Goal: Obtain resource: Obtain resource

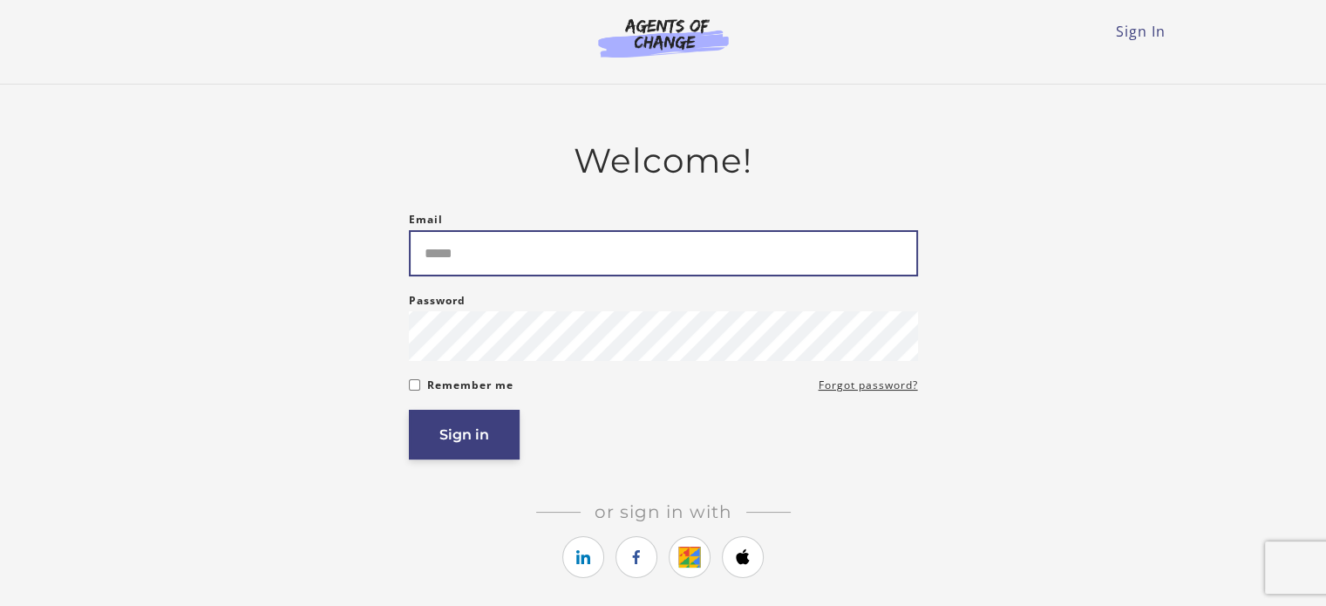
type input "**********"
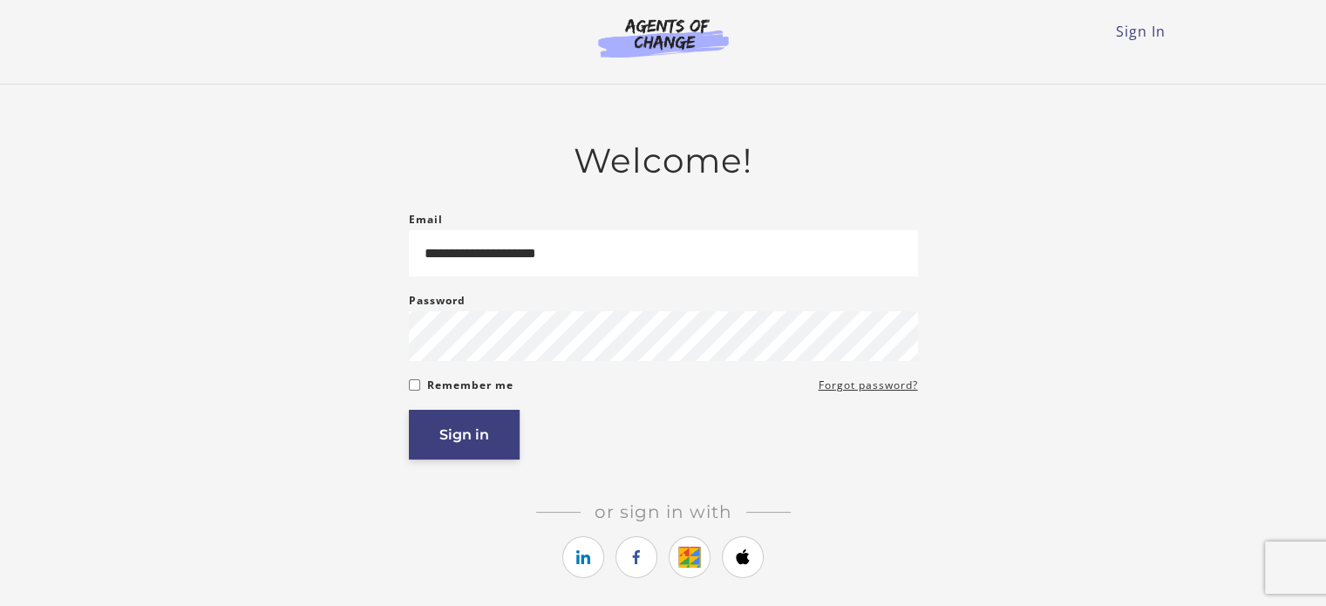
click at [485, 459] on button "Sign in" at bounding box center [464, 435] width 111 height 50
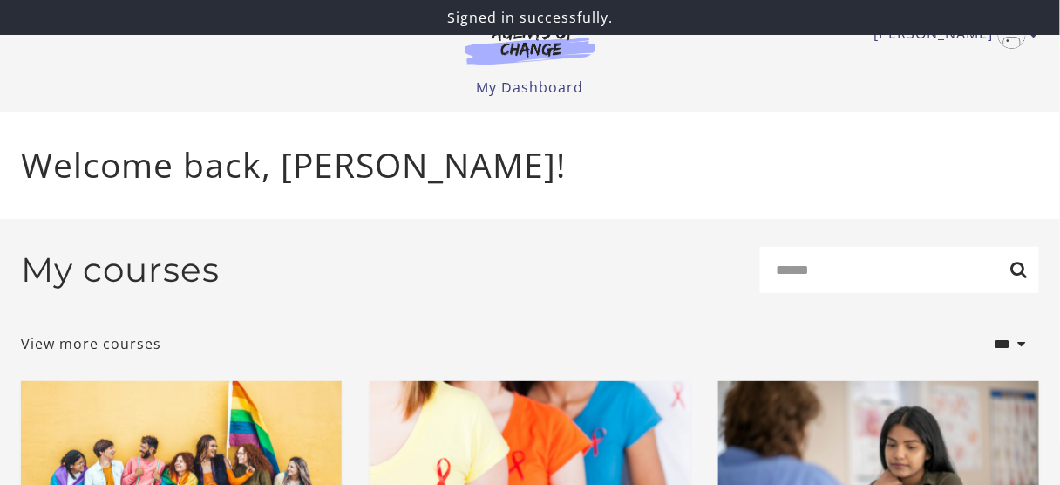
drag, startPoint x: 0, startPoint y: 0, endPoint x: 642, endPoint y: 170, distance: 663.7
click at [642, 170] on p "Welcome back, [PERSON_NAME]!" at bounding box center [530, 164] width 1018 height 51
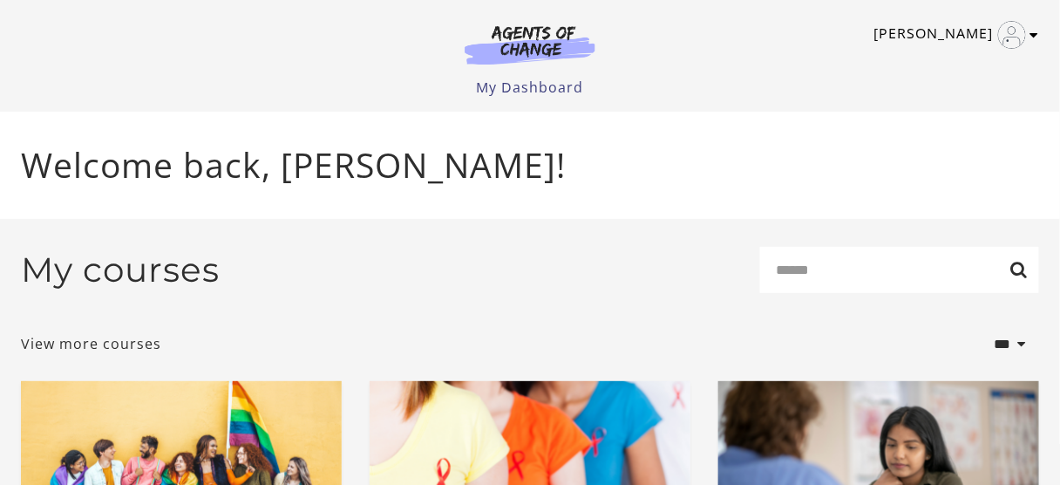
click at [1032, 41] on icon "Toggle menu" at bounding box center [1034, 35] width 9 height 14
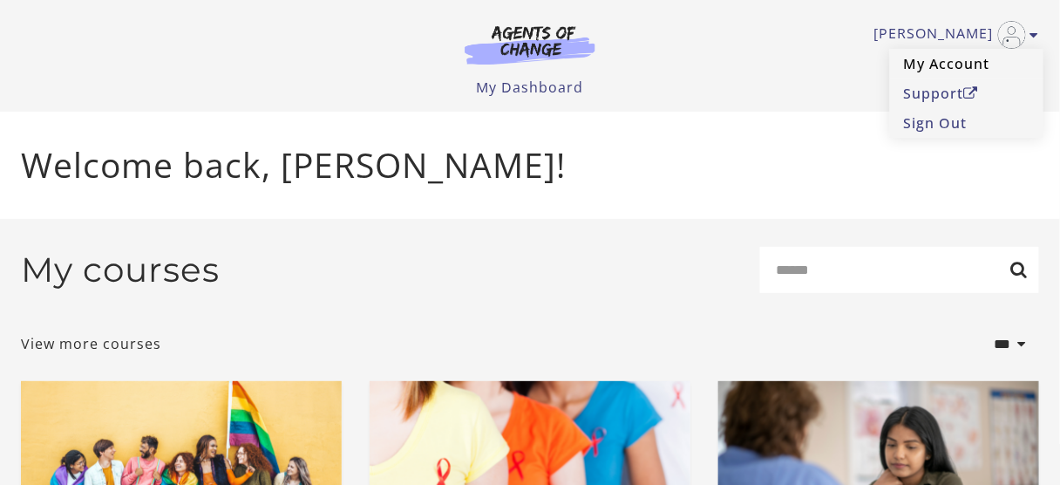
click at [968, 65] on link "My Account" at bounding box center [966, 64] width 153 height 30
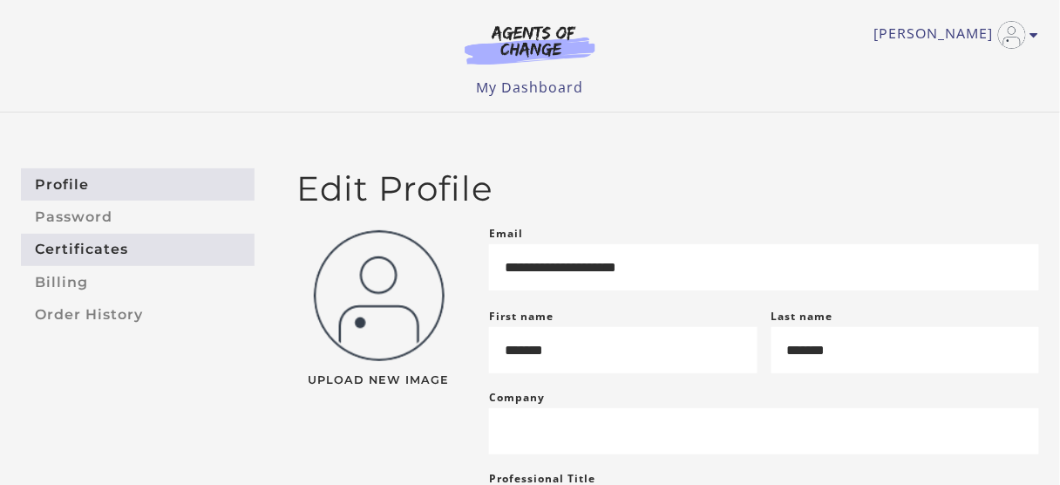
click at [58, 253] on link "Certificates" at bounding box center [138, 250] width 234 height 32
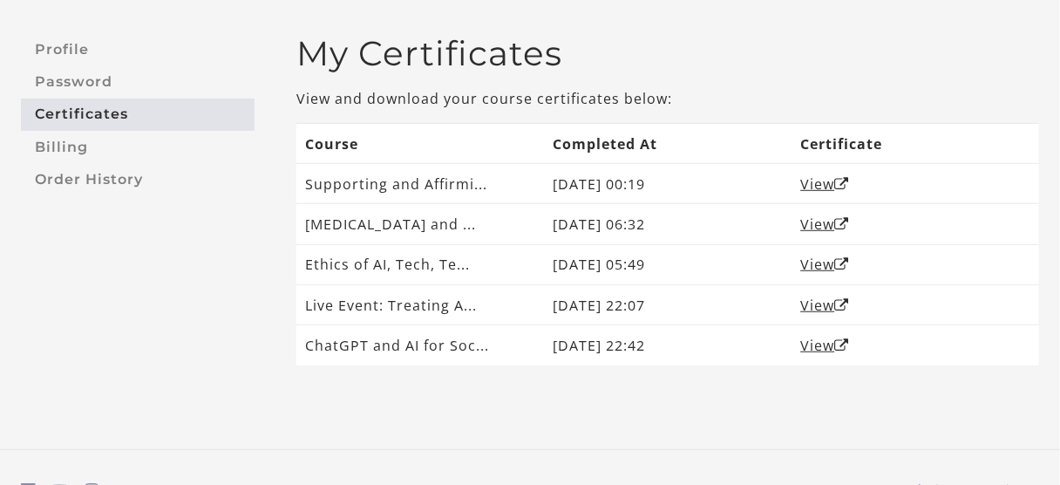
scroll to position [139, 0]
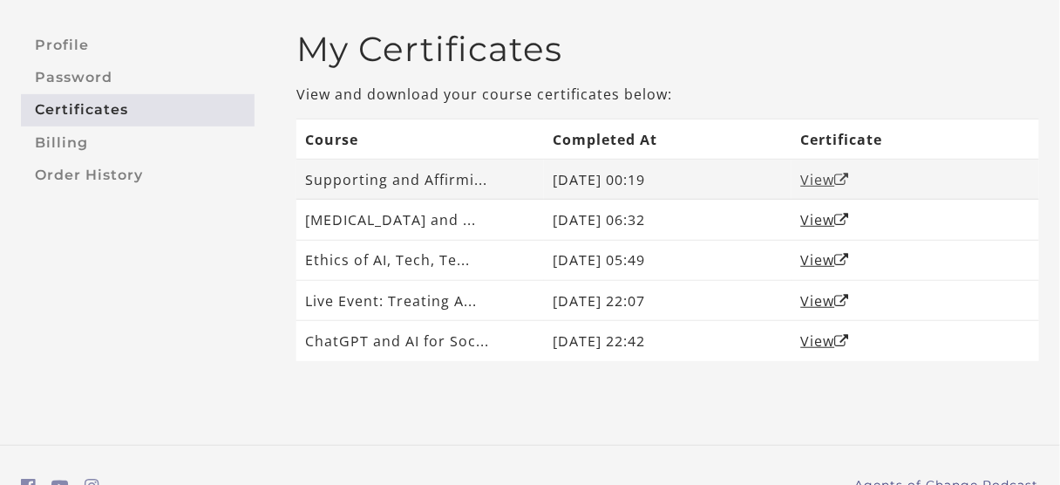
click at [821, 178] on link "View" at bounding box center [825, 179] width 49 height 19
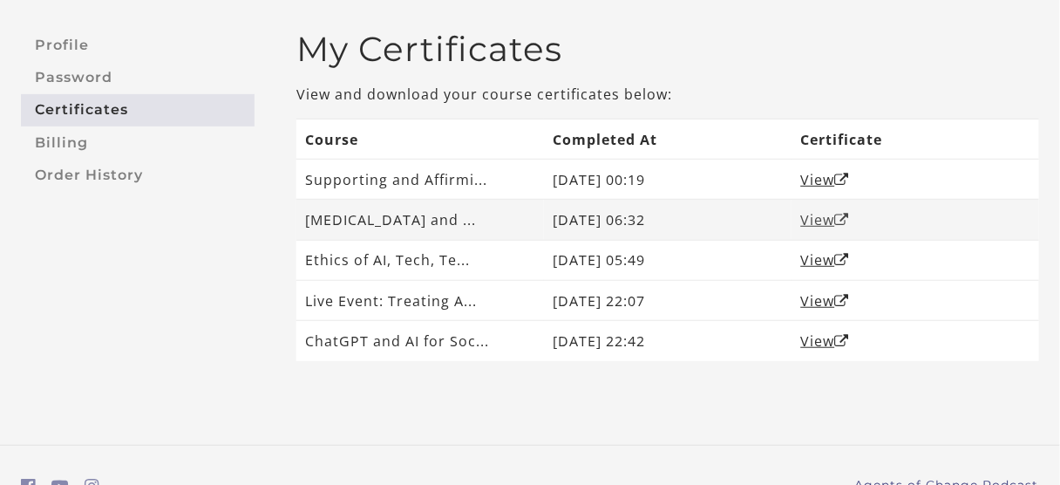
click at [832, 220] on link "View" at bounding box center [825, 219] width 49 height 19
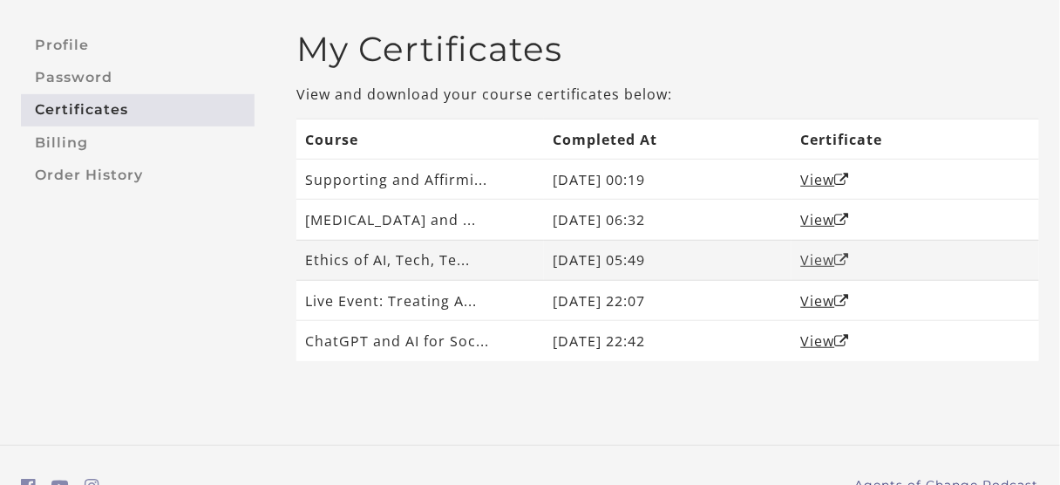
click at [822, 268] on link "View" at bounding box center [825, 259] width 49 height 19
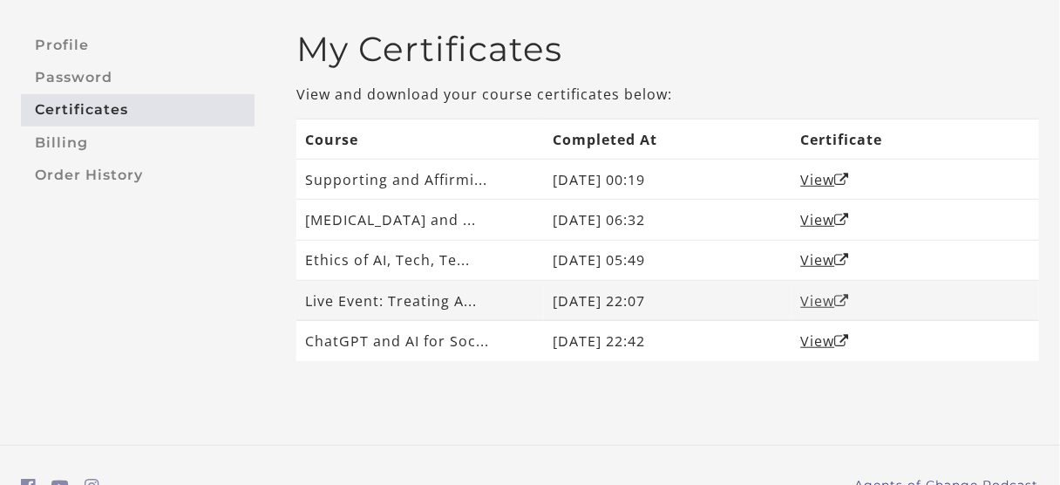
click at [839, 304] on icon "Open in a new window" at bounding box center [842, 301] width 15 height 14
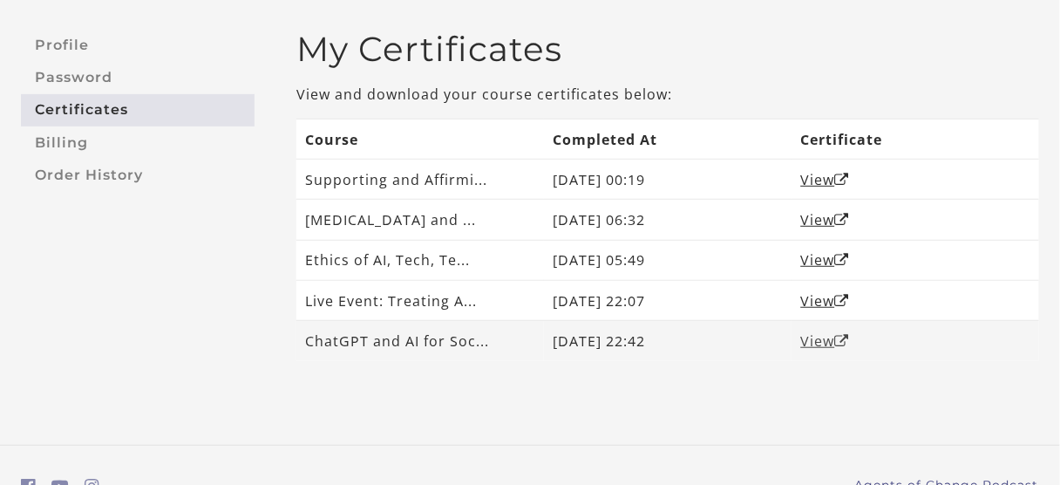
click at [825, 342] on link "View" at bounding box center [825, 340] width 49 height 19
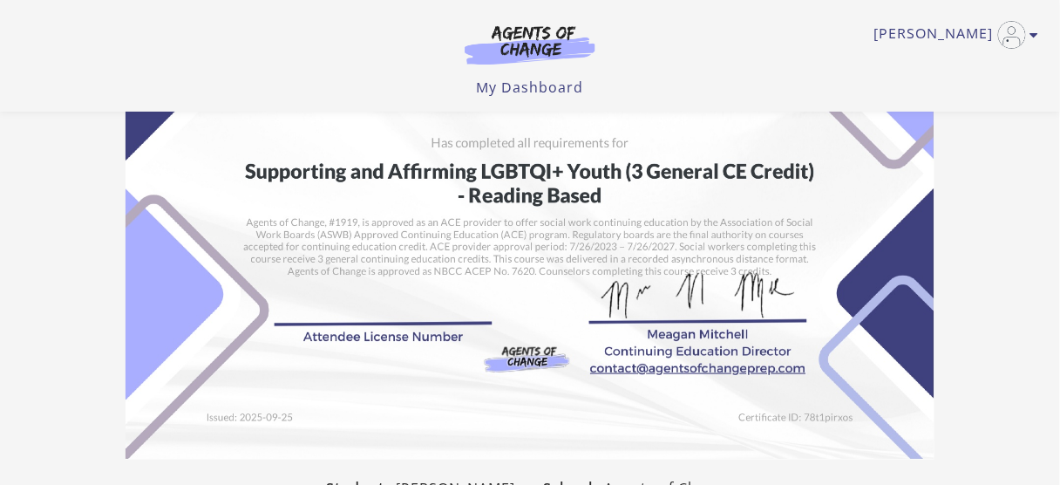
scroll to position [349, 0]
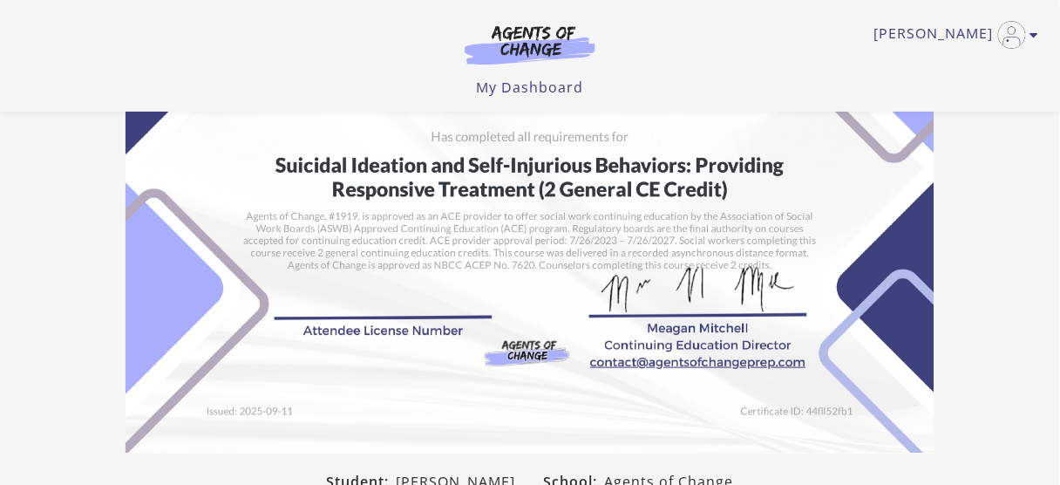
scroll to position [209, 0]
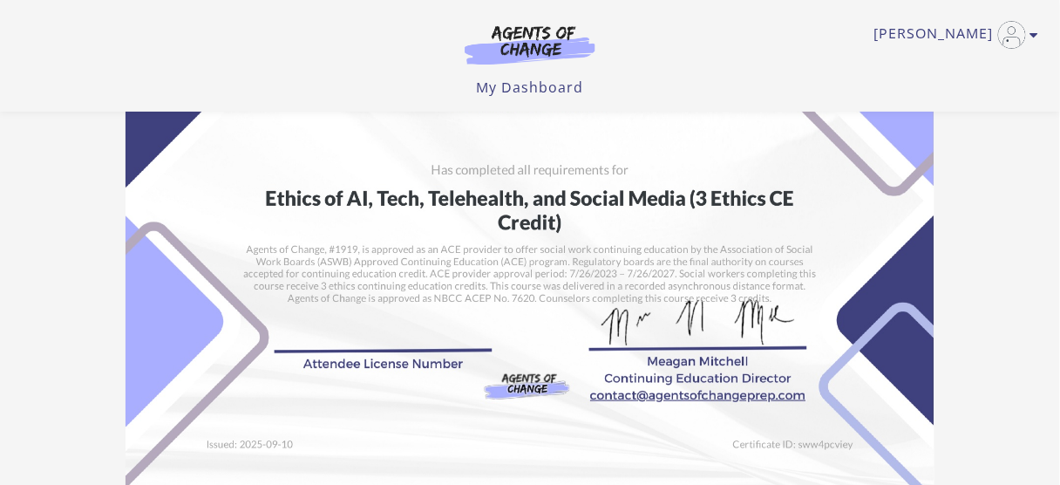
scroll to position [139, 0]
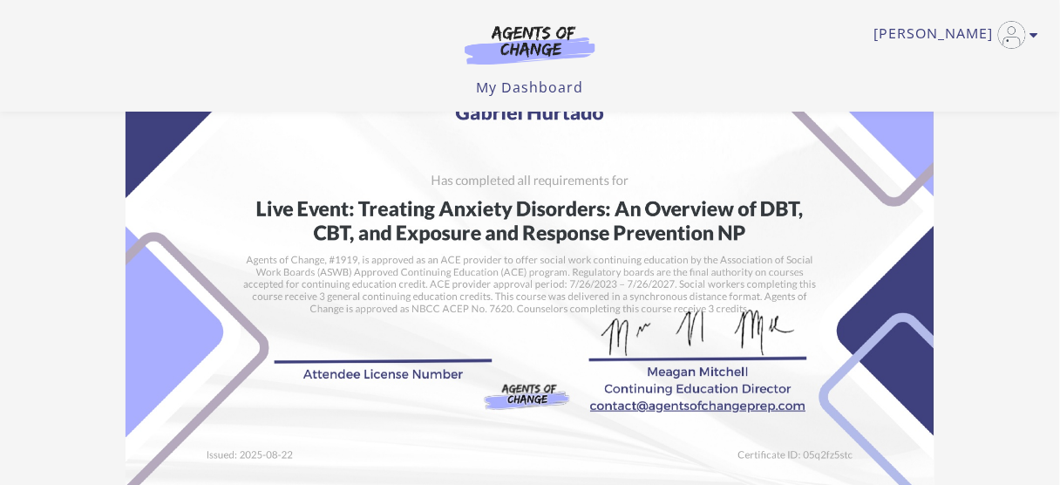
scroll to position [139, 0]
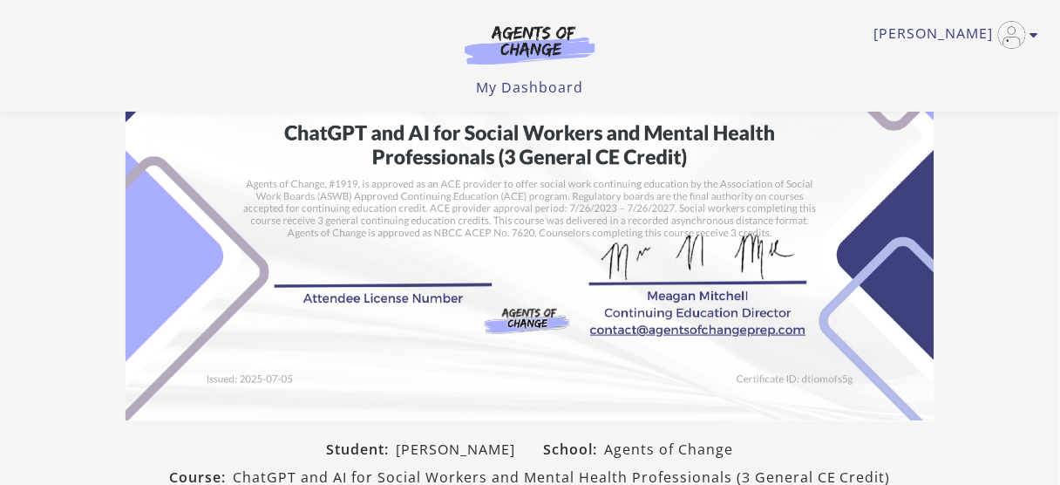
scroll to position [209, 0]
